Goal: Task Accomplishment & Management: Use online tool/utility

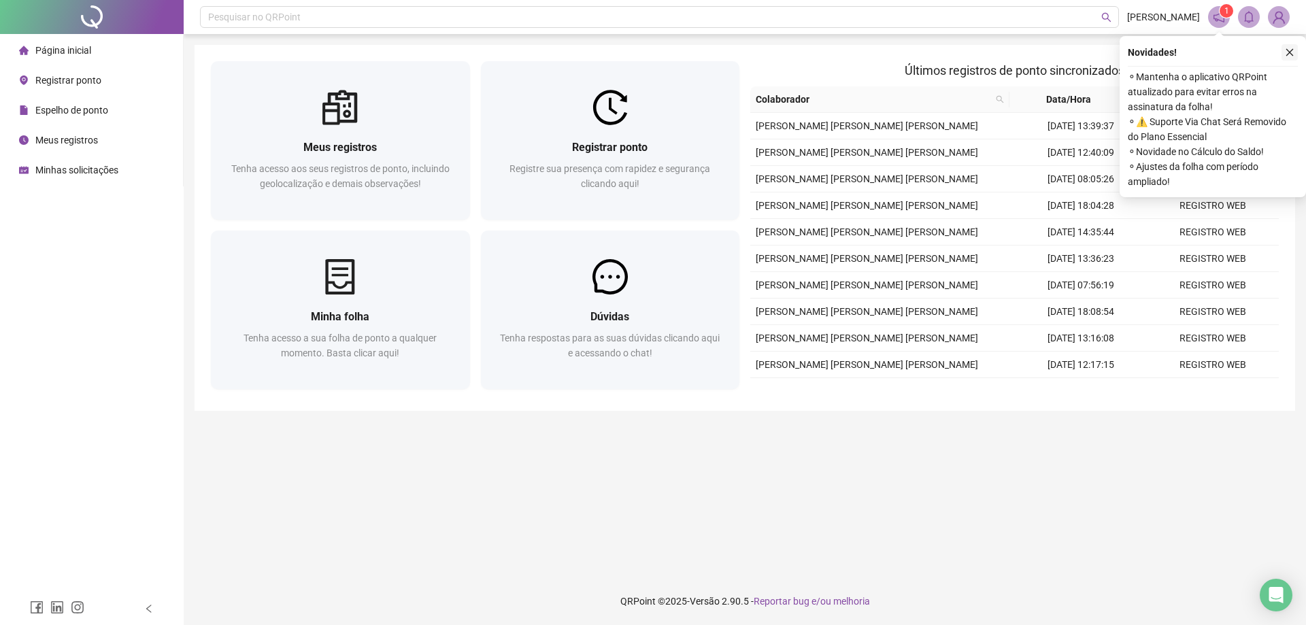
click at [1284, 50] on button "button" at bounding box center [1289, 52] width 16 height 16
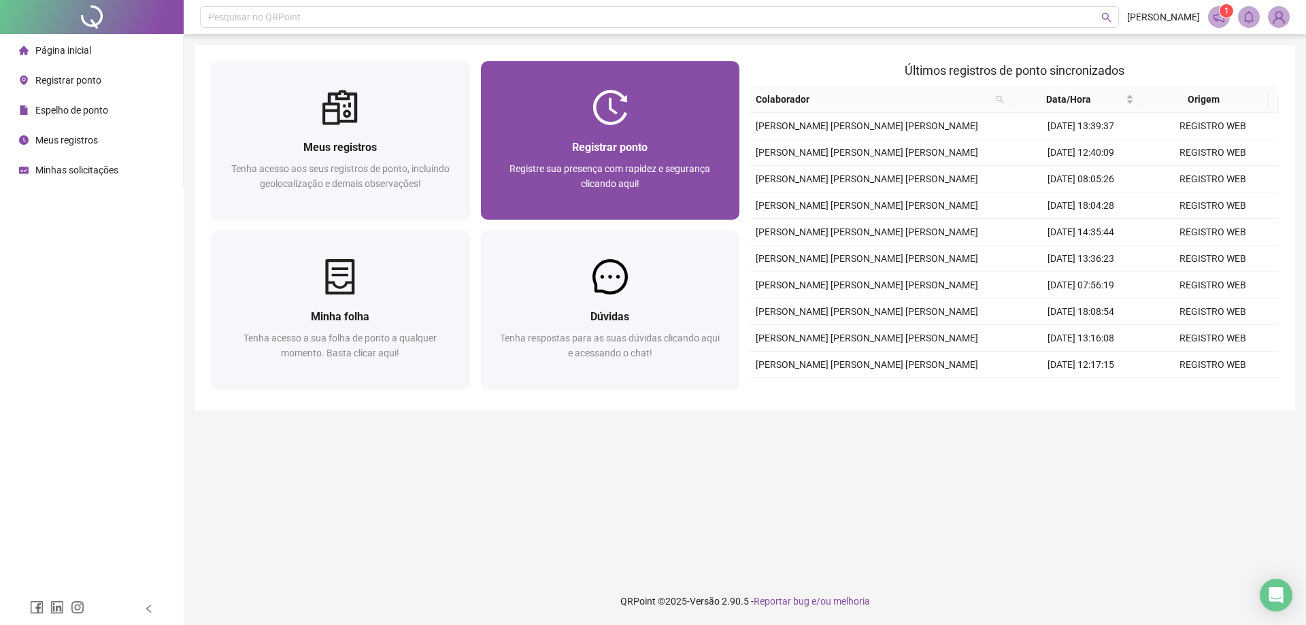
click at [694, 127] on div "Registrar ponto Registre sua presença com rapidez e segurança clicando aqui!" at bounding box center [610, 172] width 259 height 95
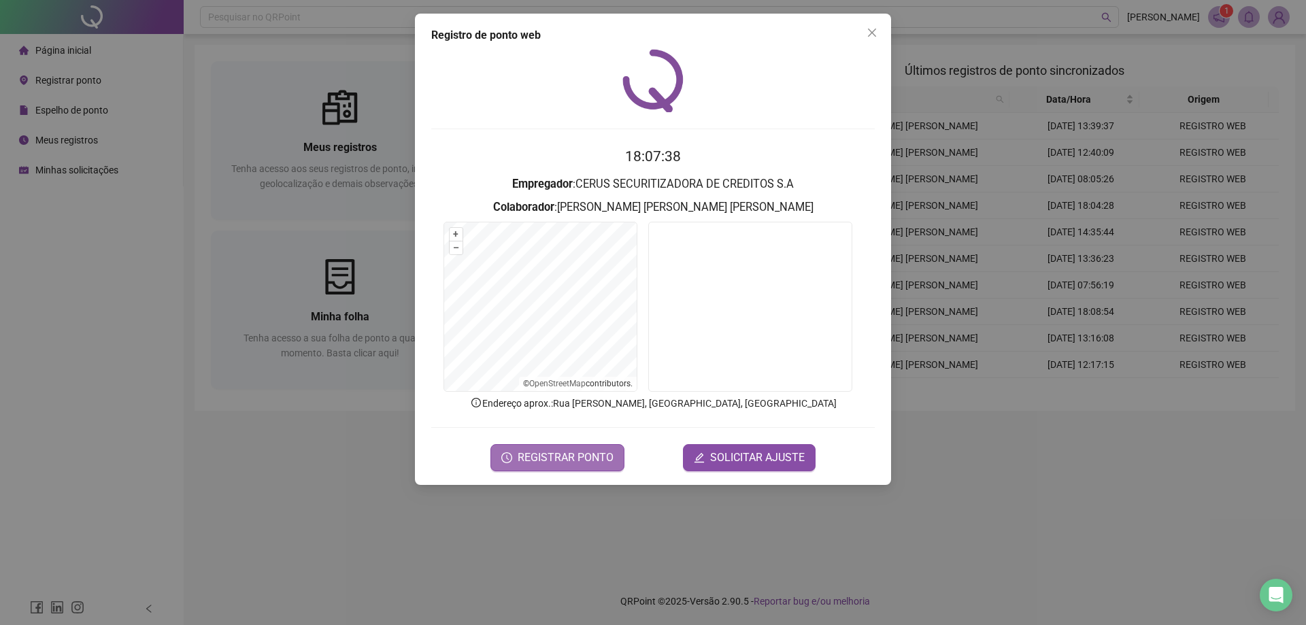
click at [594, 457] on span "REGISTRAR PONTO" at bounding box center [566, 458] width 96 height 16
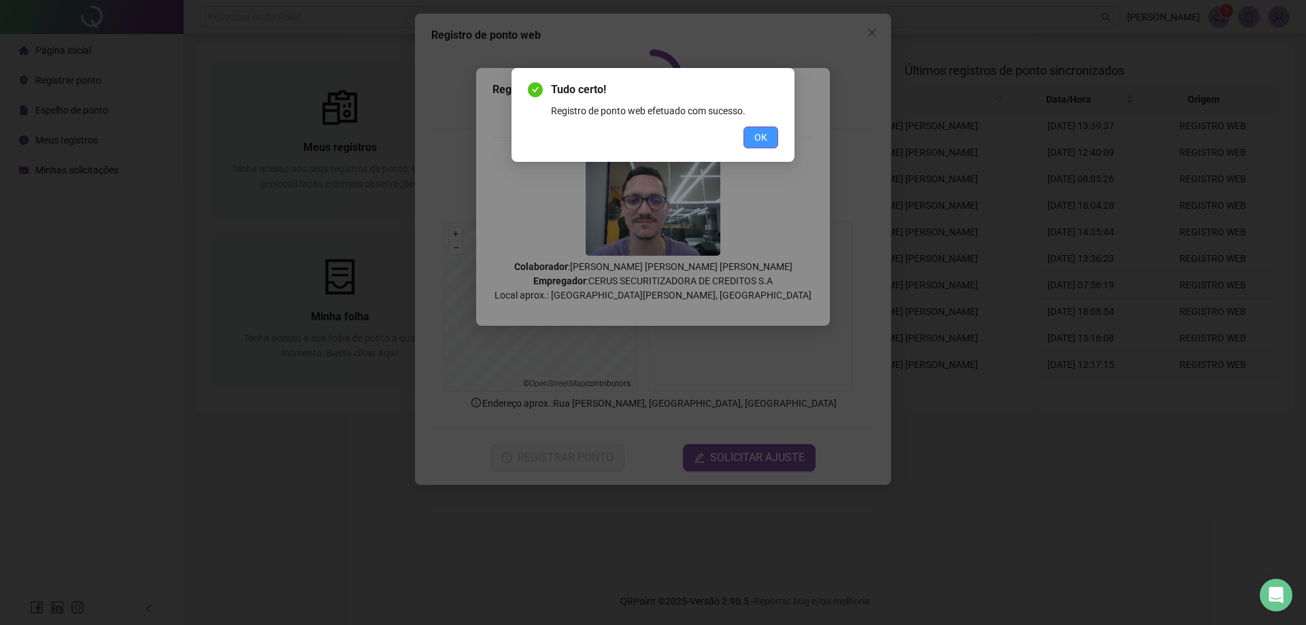
click at [755, 140] on span "OK" at bounding box center [760, 137] width 13 height 15
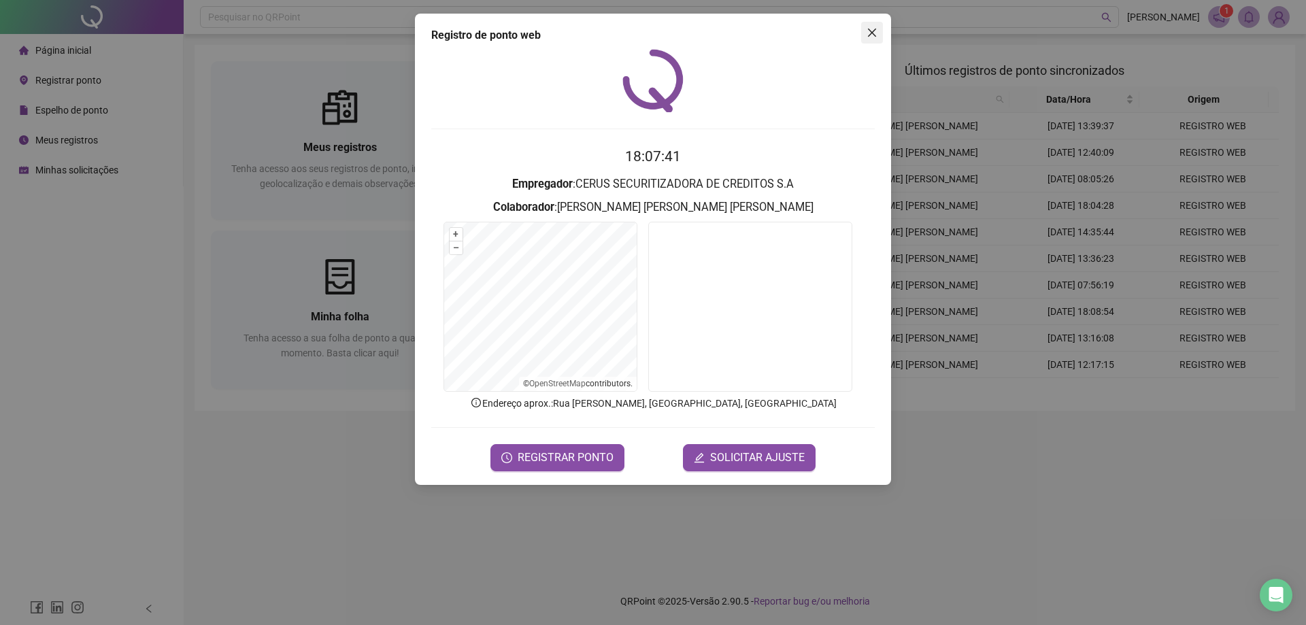
click at [874, 33] on icon "close" at bounding box center [871, 32] width 11 height 11
